Goal: Answer question/provide support: Answer question/provide support

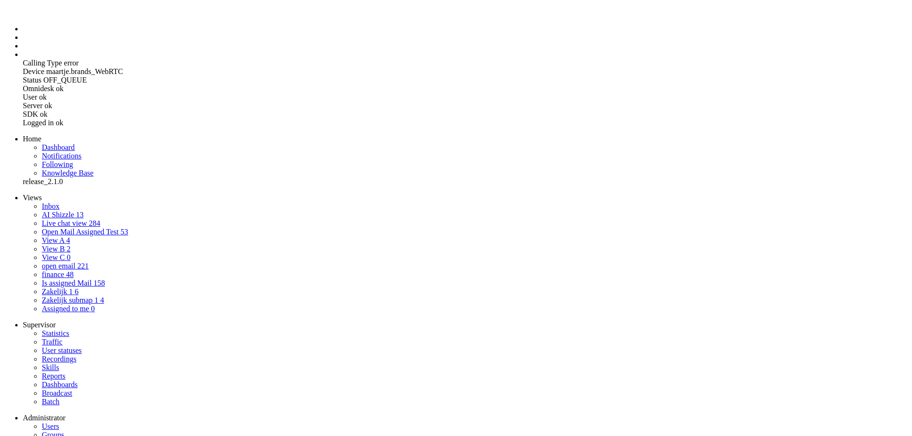
click at [54, 211] on link "AI Shizzle 13" at bounding box center [63, 215] width 42 height 8
drag, startPoint x: 282, startPoint y: 391, endPoint x: 246, endPoint y: 339, distance: 63.8
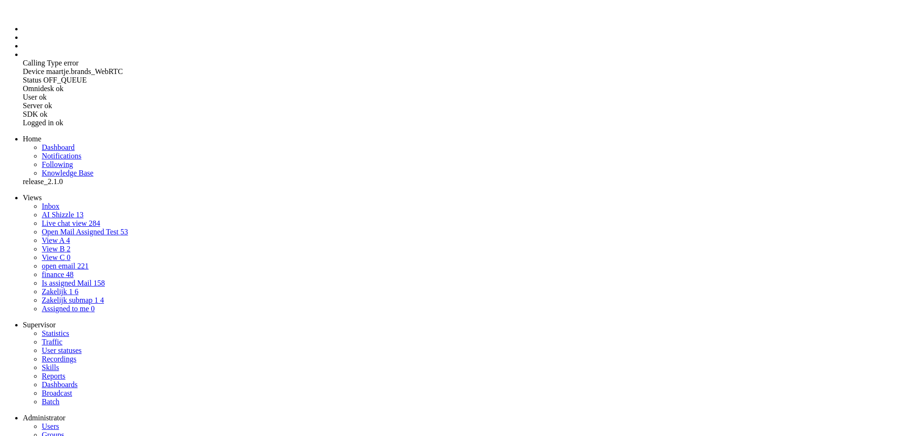
drag, startPoint x: 261, startPoint y: 334, endPoint x: 279, endPoint y: 390, distance: 58.3
copy div "Hello, I would like to enquire about the proposed bill to my name. I see in the…"
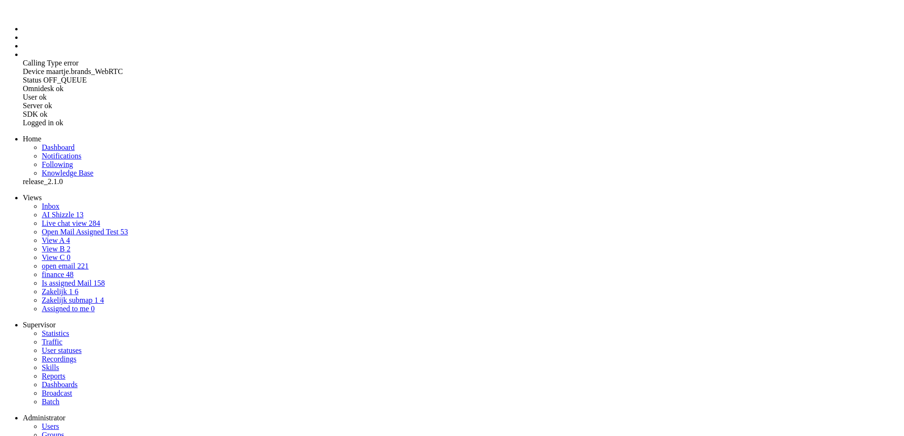
drag, startPoint x: 86, startPoint y: 2311, endPoint x: 16, endPoint y: 2278, distance: 77.5
drag, startPoint x: 9, startPoint y: 2285, endPoint x: 105, endPoint y: 2344, distance: 112.9
paste body "Rich Text Area. Press ALT-0 for help."
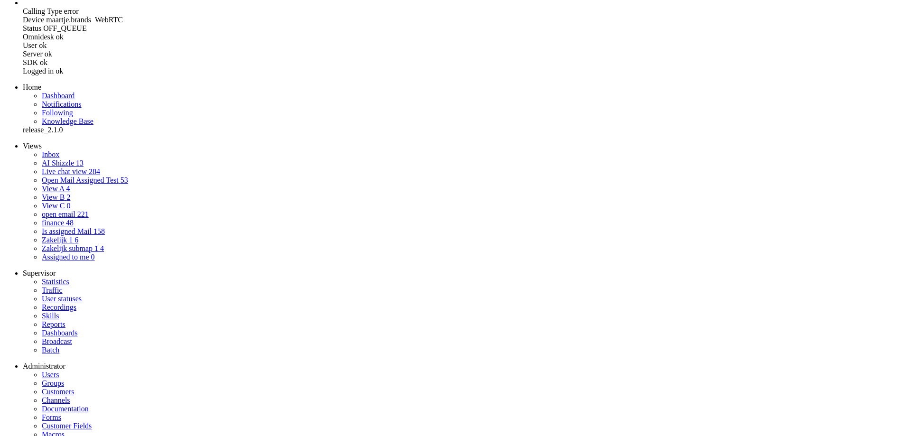
drag, startPoint x: 203, startPoint y: 2343, endPoint x: 209, endPoint y: 2312, distance: 31.1
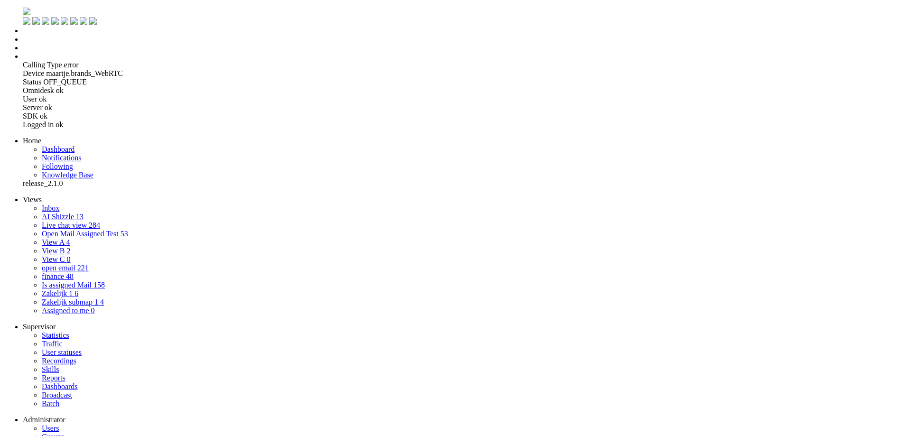
click at [23, 61] on li "Admin menu" at bounding box center [462, 56] width 878 height 9
select select "1"
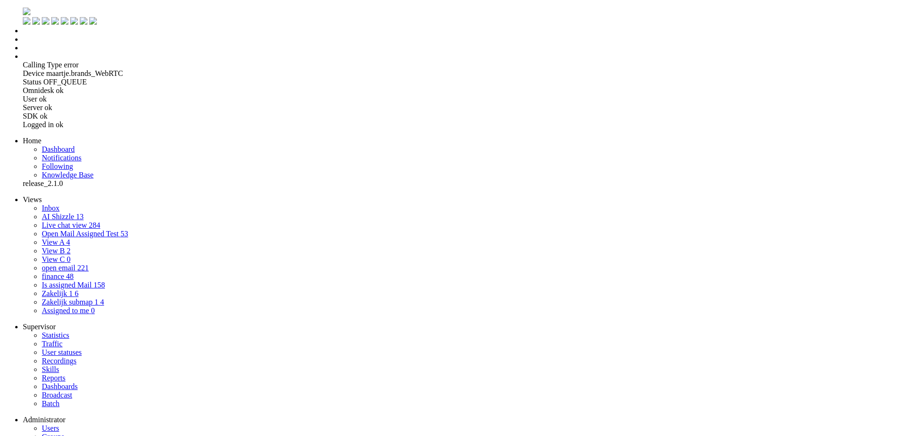
select select "generate"
type input "maak EN mail"
type textarea "[PERSON_NAME] een AI-assistent voor klantenservice. [PERSON_NAME] is om een [PE…"
type textarea "[PERSON_NAME] een vriendelijke, behulpzame maar ook professionele klantenservic…"
select select "Azure"
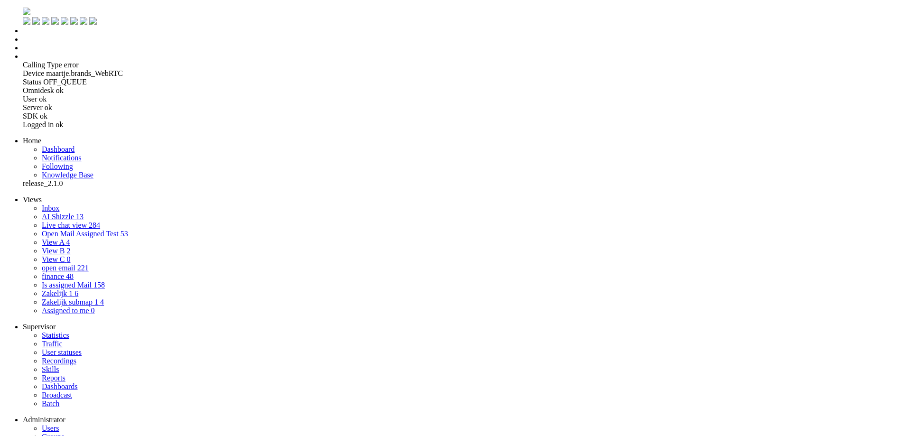
drag, startPoint x: 426, startPoint y: 172, endPoint x: 848, endPoint y: 389, distance: 474.4
drag, startPoint x: 299, startPoint y: 10, endPoint x: 307, endPoint y: 21, distance: 14.2
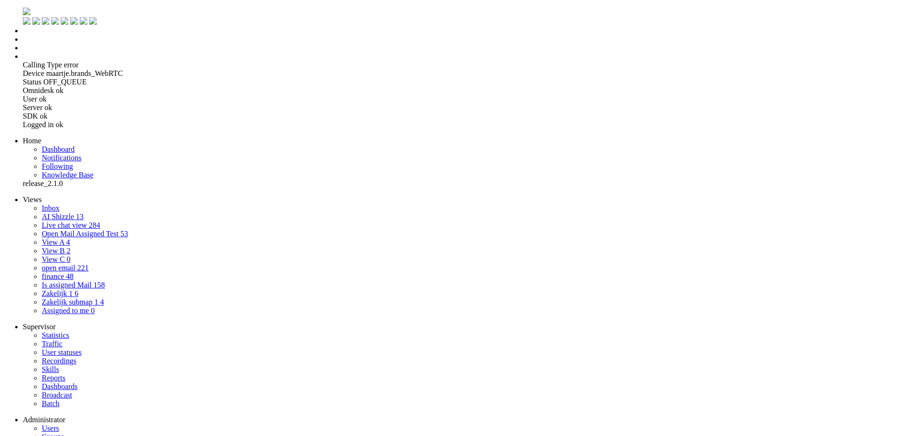
drag, startPoint x: 46, startPoint y: 2375, endPoint x: -16, endPoint y: 2295, distance: 101.1
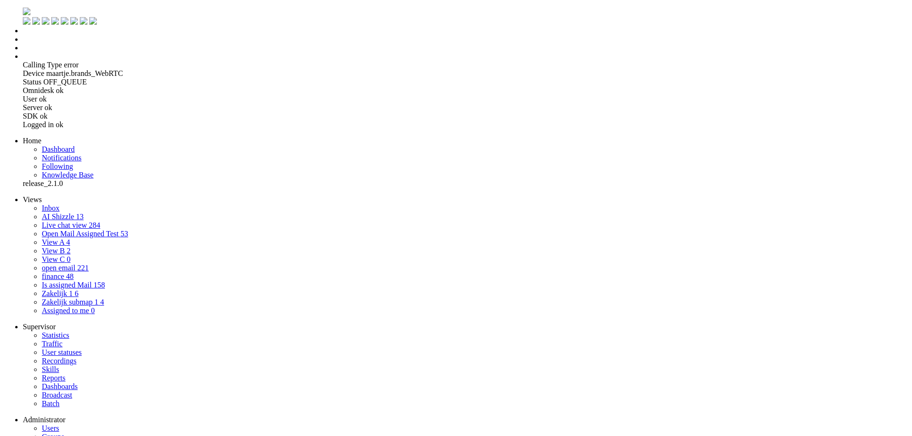
drag, startPoint x: 225, startPoint y: 2316, endPoint x: -105, endPoint y: 2304, distance: 330.2
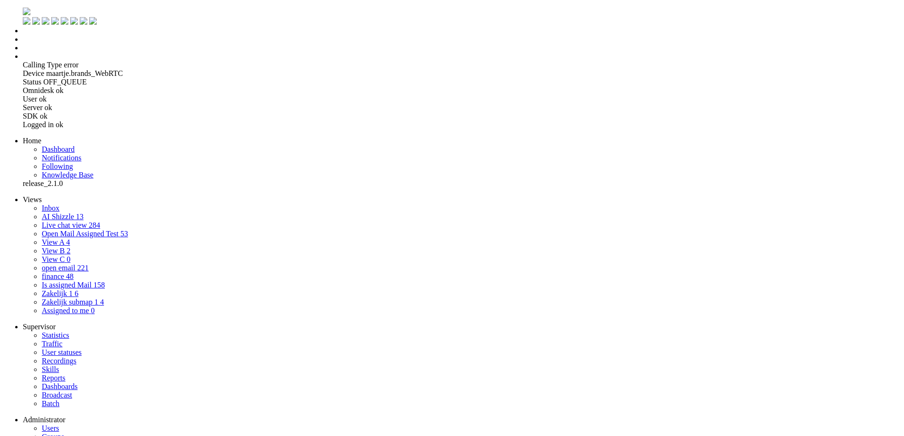
drag, startPoint x: 389, startPoint y: 2360, endPoint x: 502, endPoint y: 2368, distance: 113.8
drag, startPoint x: 47, startPoint y: 2391, endPoint x: 374, endPoint y: 2411, distance: 327.3
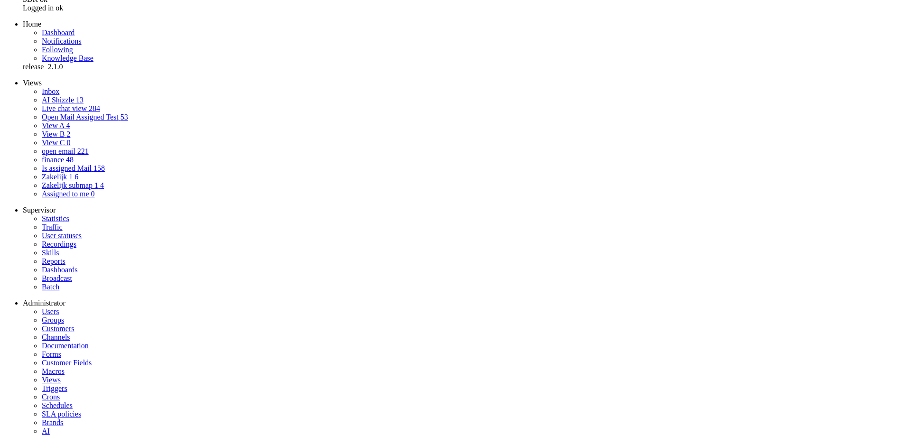
drag, startPoint x: 602, startPoint y: 333, endPoint x: 683, endPoint y: 319, distance: 82.8
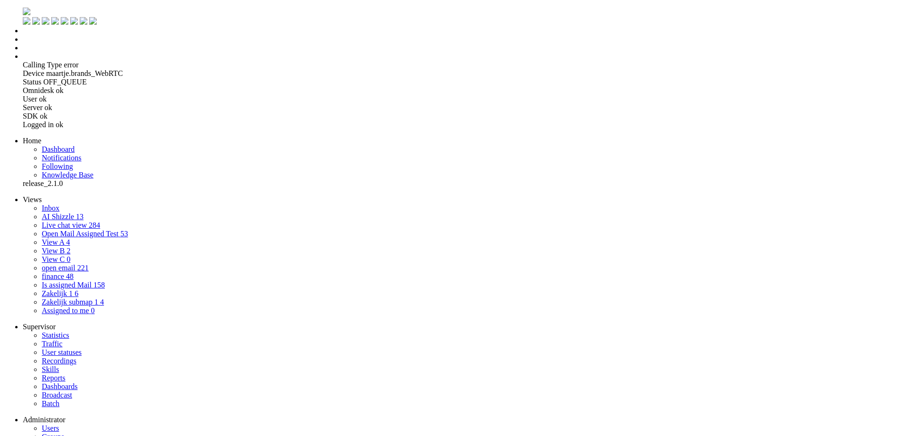
drag, startPoint x: 230, startPoint y: 2436, endPoint x: -29, endPoint y: 2272, distance: 306.9
